Goal: Task Accomplishment & Management: Manage account settings

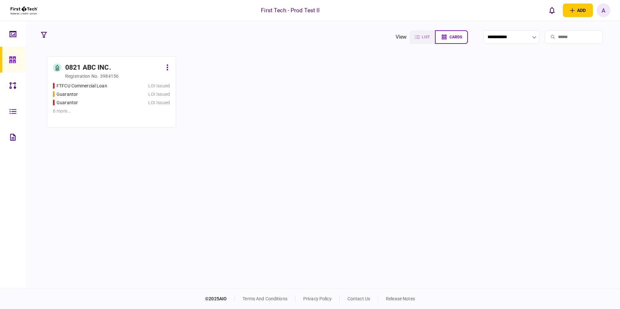
click at [125, 91] on div "Guarantor" at bounding box center [92, 94] width 78 height 7
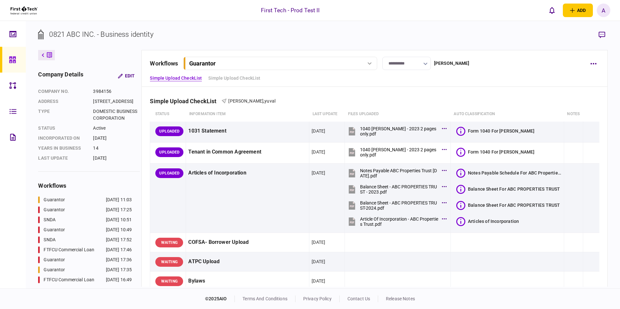
click at [136, 33] on div "0821 ABC INC. - Business identity" at bounding box center [101, 34] width 104 height 11
click at [165, 15] on div "First Tech - Prod Test II add business identity individual identity A A [PERSON…" at bounding box center [310, 10] width 620 height 21
click at [601, 14] on div "A" at bounding box center [604, 11] width 14 height 14
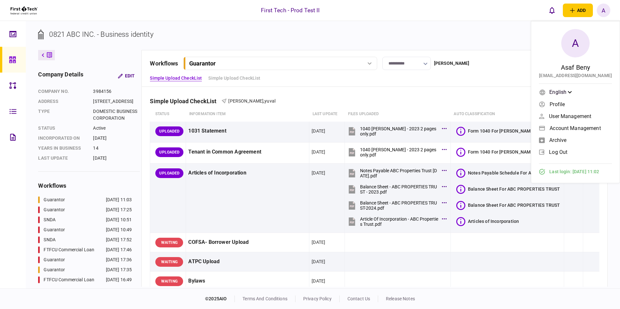
click at [562, 152] on span "log out" at bounding box center [558, 151] width 18 height 5
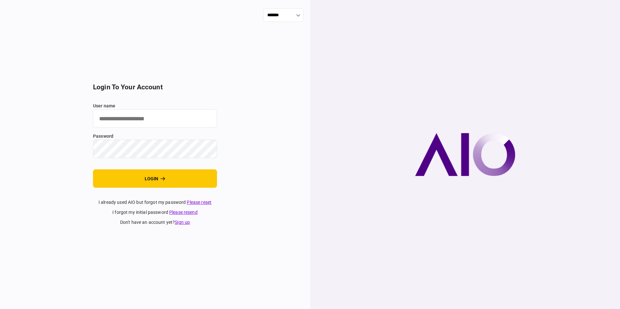
click at [118, 113] on input "user name" at bounding box center [155, 118] width 124 height 18
type input "**********"
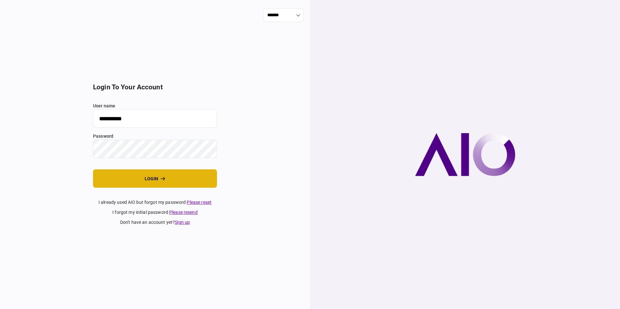
click at [157, 184] on button "login" at bounding box center [155, 178] width 124 height 18
